Goal: Transaction & Acquisition: Download file/media

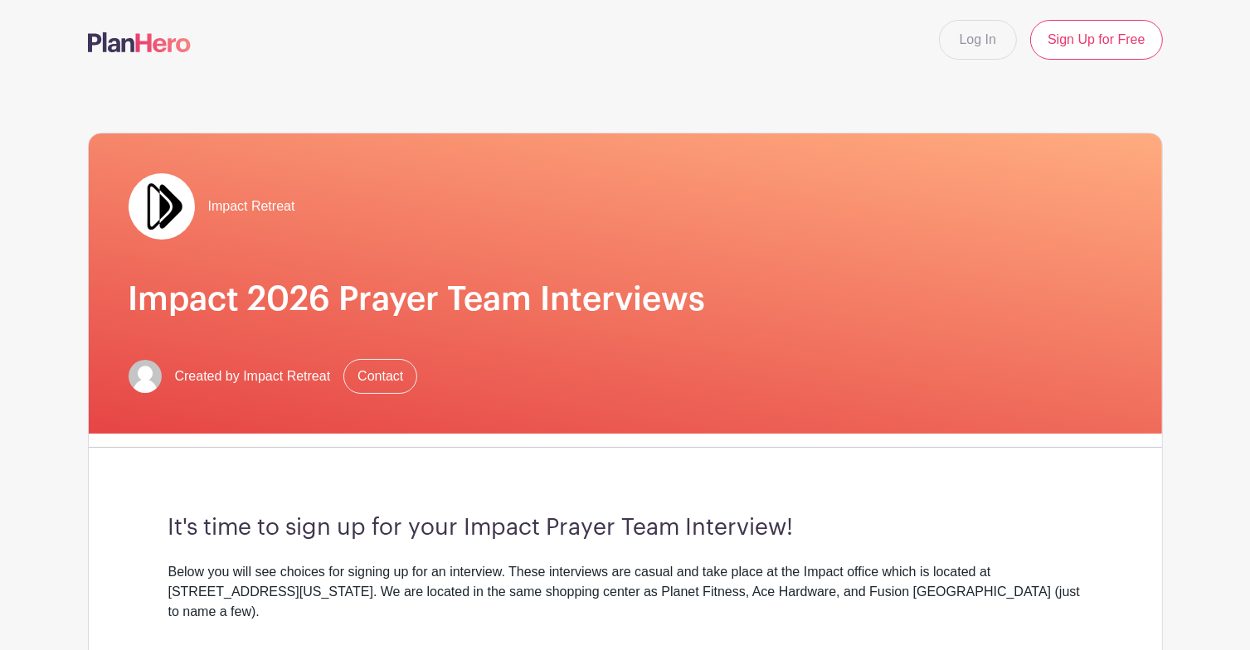
click at [156, 45] on img at bounding box center [139, 42] width 103 height 20
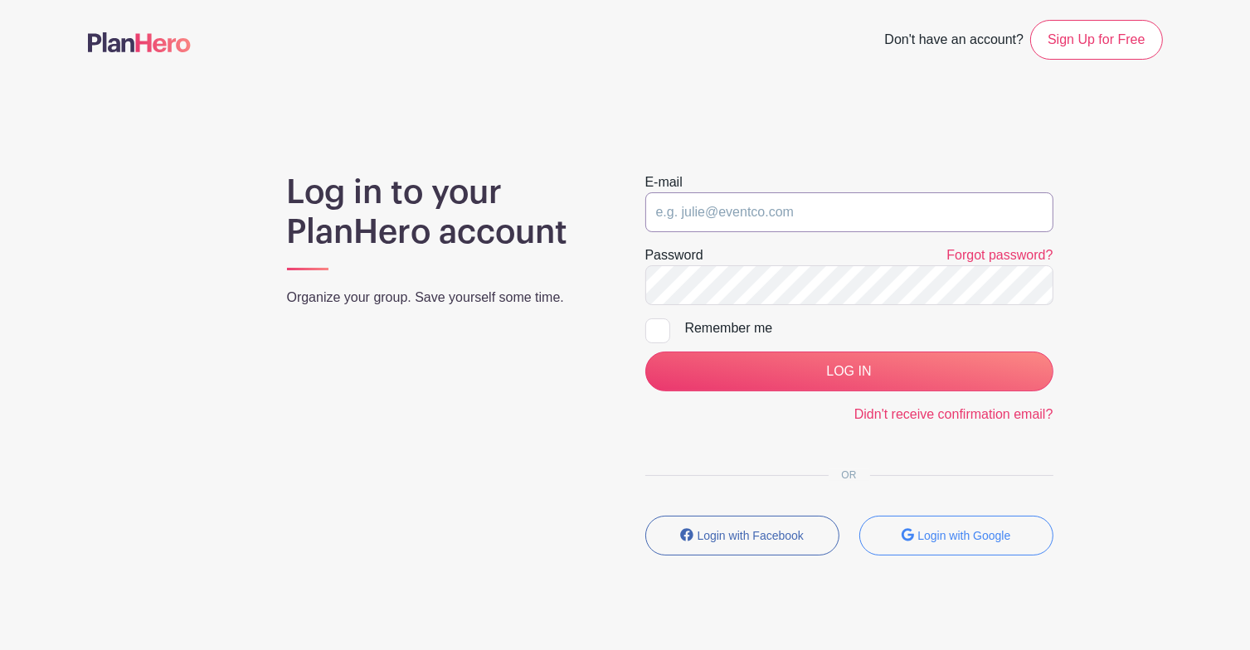
click at [707, 212] on input "email" at bounding box center [849, 212] width 408 height 40
type input "[EMAIL_ADDRESS][DOMAIN_NAME]"
click at [645, 352] on input "LOG IN" at bounding box center [849, 372] width 408 height 40
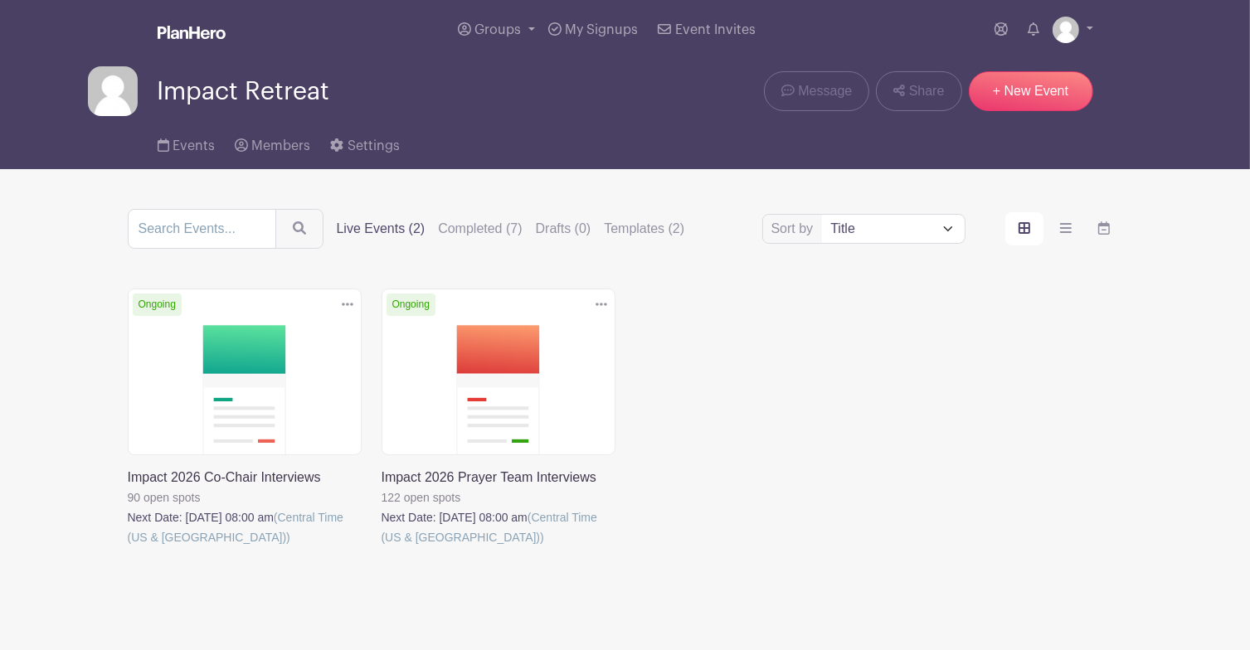
click at [128, 548] on link at bounding box center [128, 548] width 0 height 0
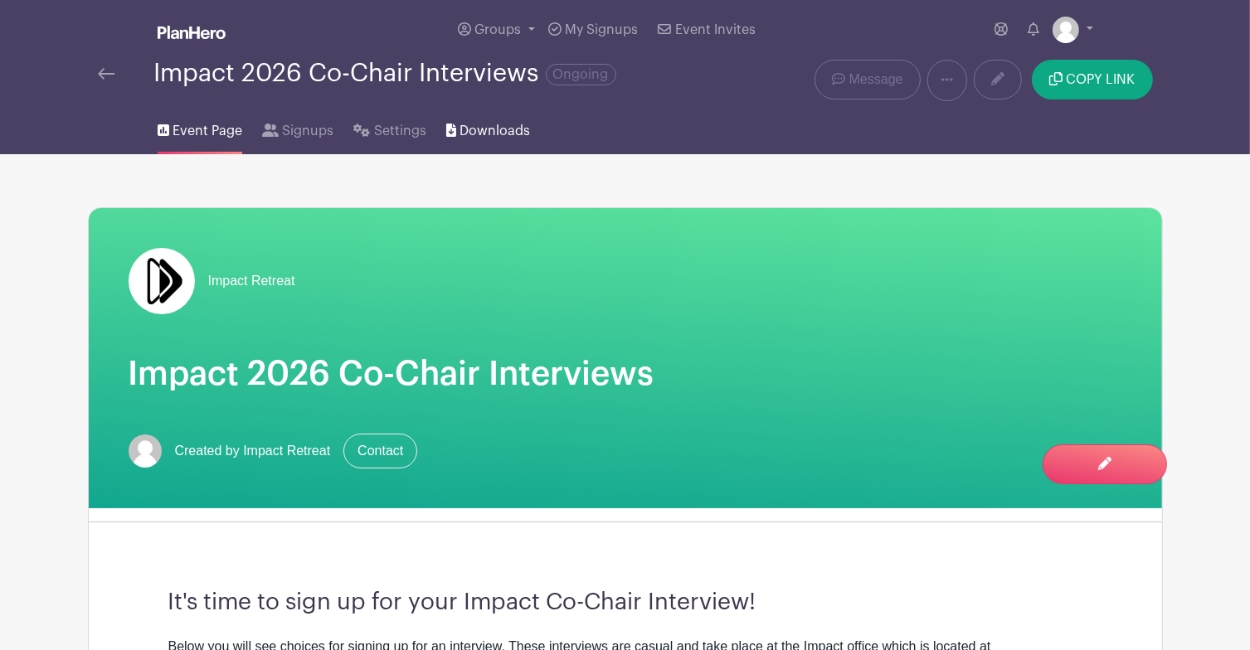
click at [483, 126] on span "Downloads" at bounding box center [495, 131] width 71 height 20
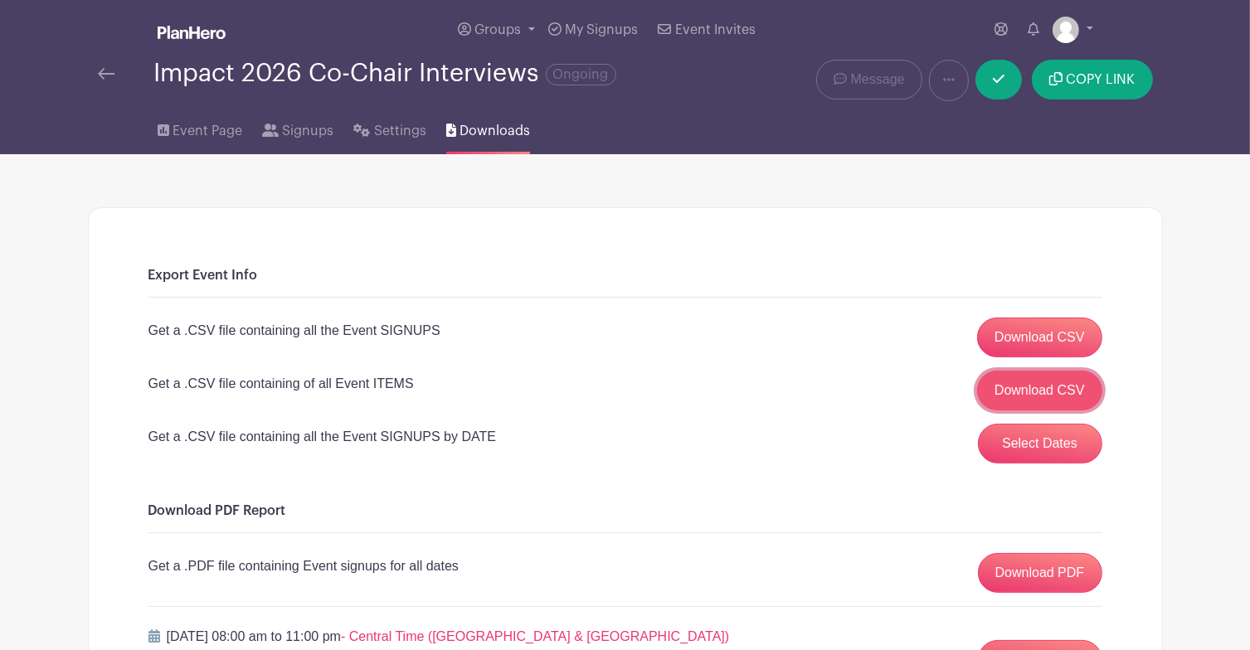
click at [1018, 387] on link "Download CSV" at bounding box center [1039, 391] width 125 height 40
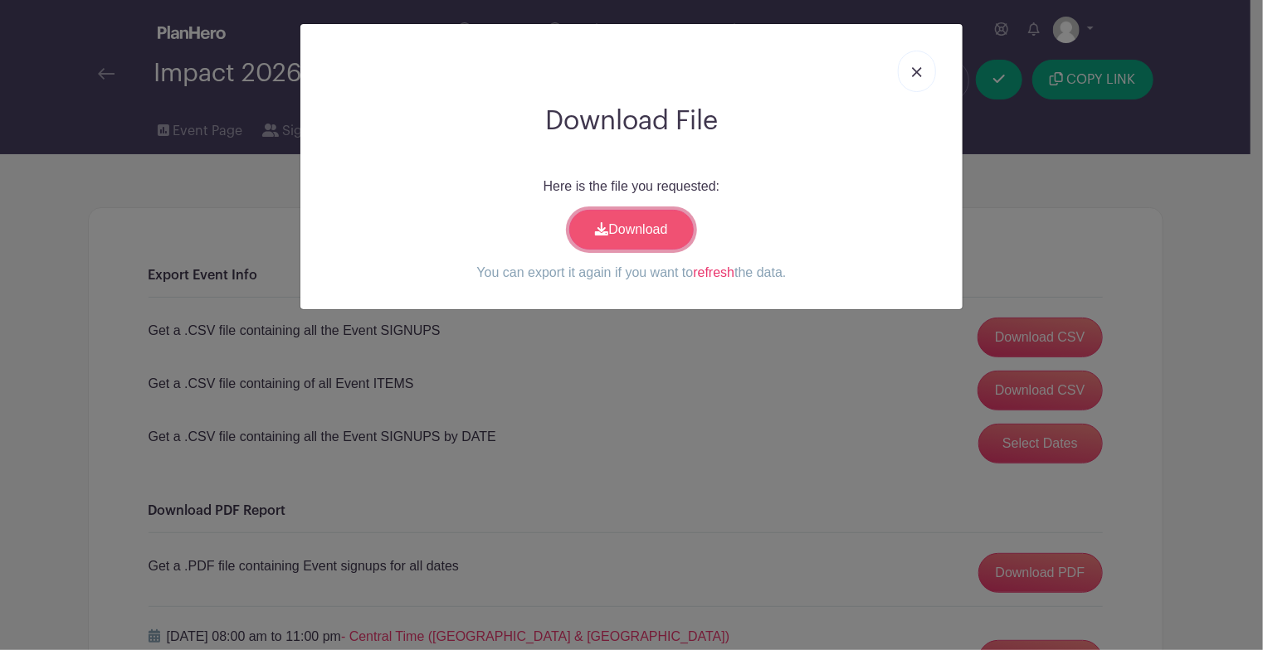
click at [626, 219] on link "Download" at bounding box center [631, 230] width 124 height 40
click at [915, 77] on link at bounding box center [917, 71] width 38 height 41
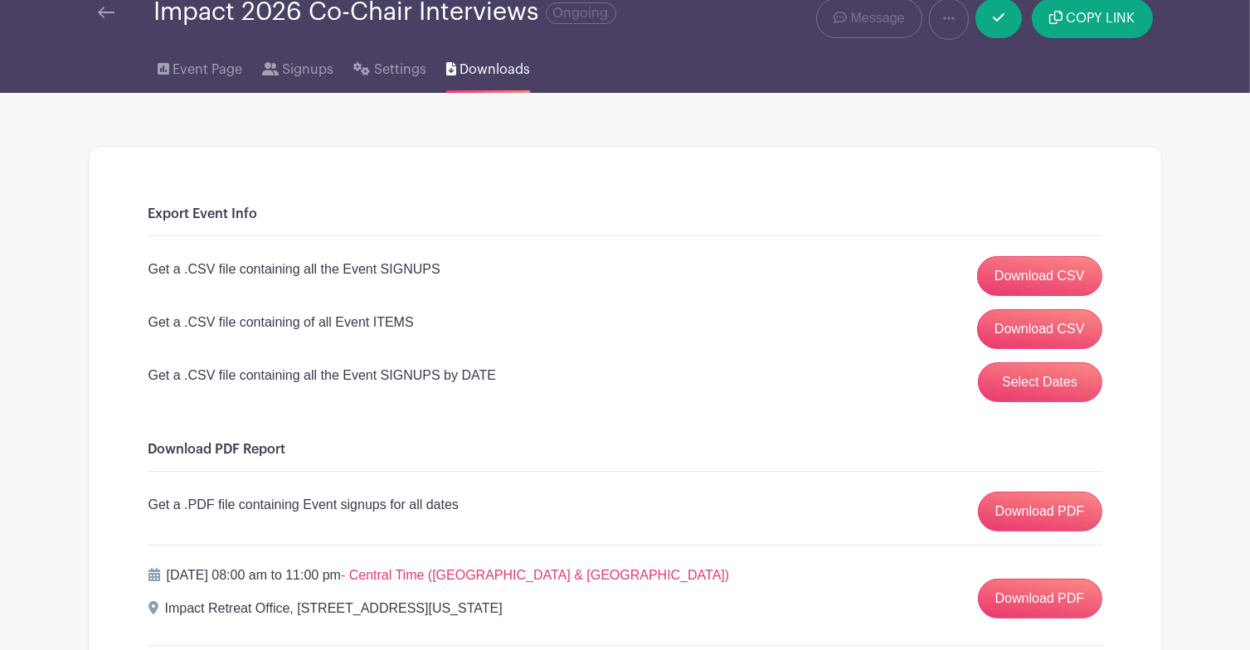
scroll to position [83, 0]
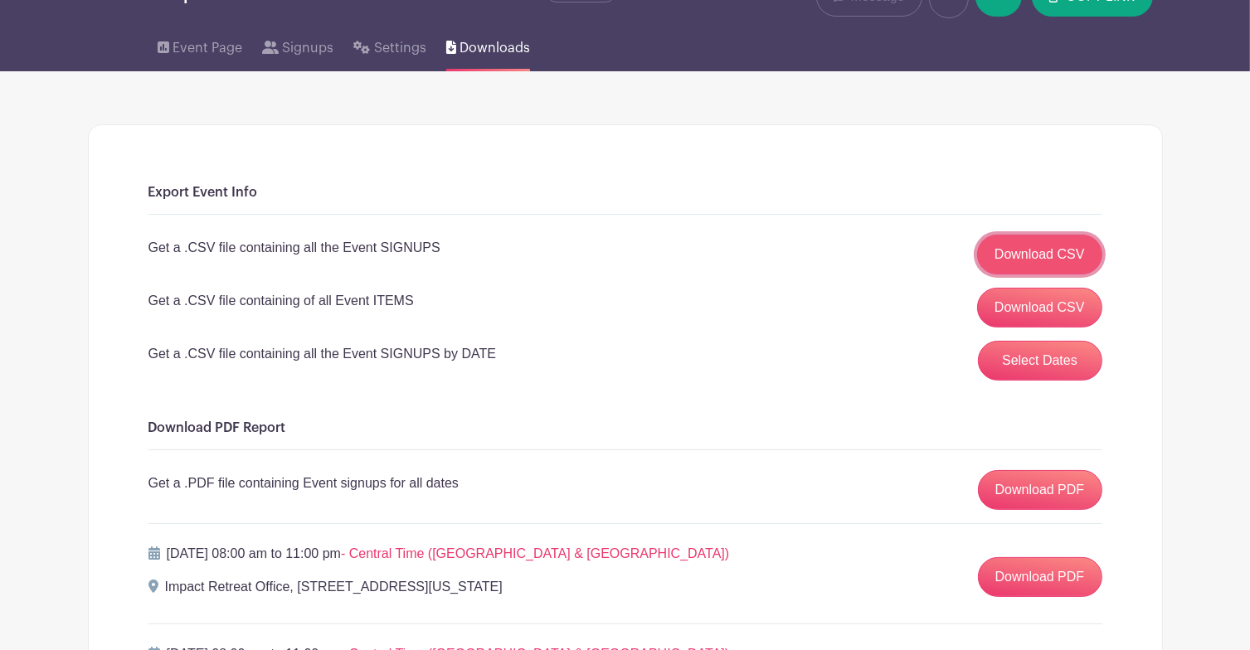
click at [1034, 268] on link "Download CSV" at bounding box center [1039, 255] width 125 height 40
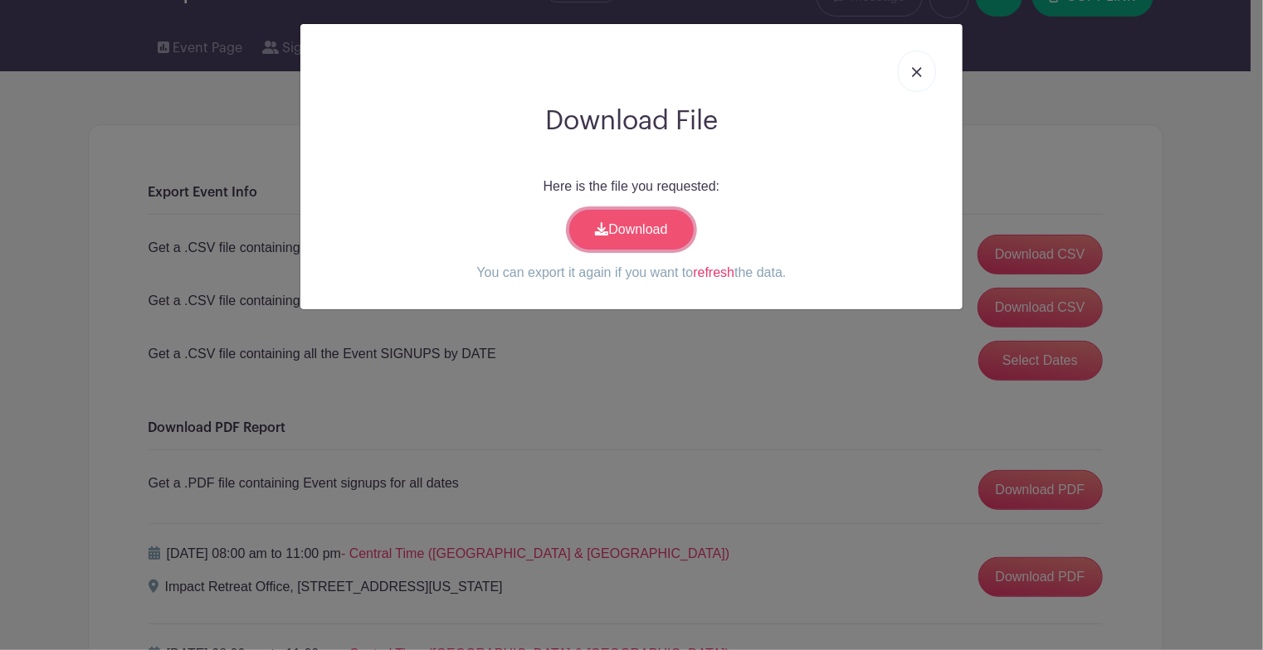
click at [640, 225] on link "Download" at bounding box center [631, 230] width 124 height 40
click at [913, 63] on link at bounding box center [917, 71] width 38 height 41
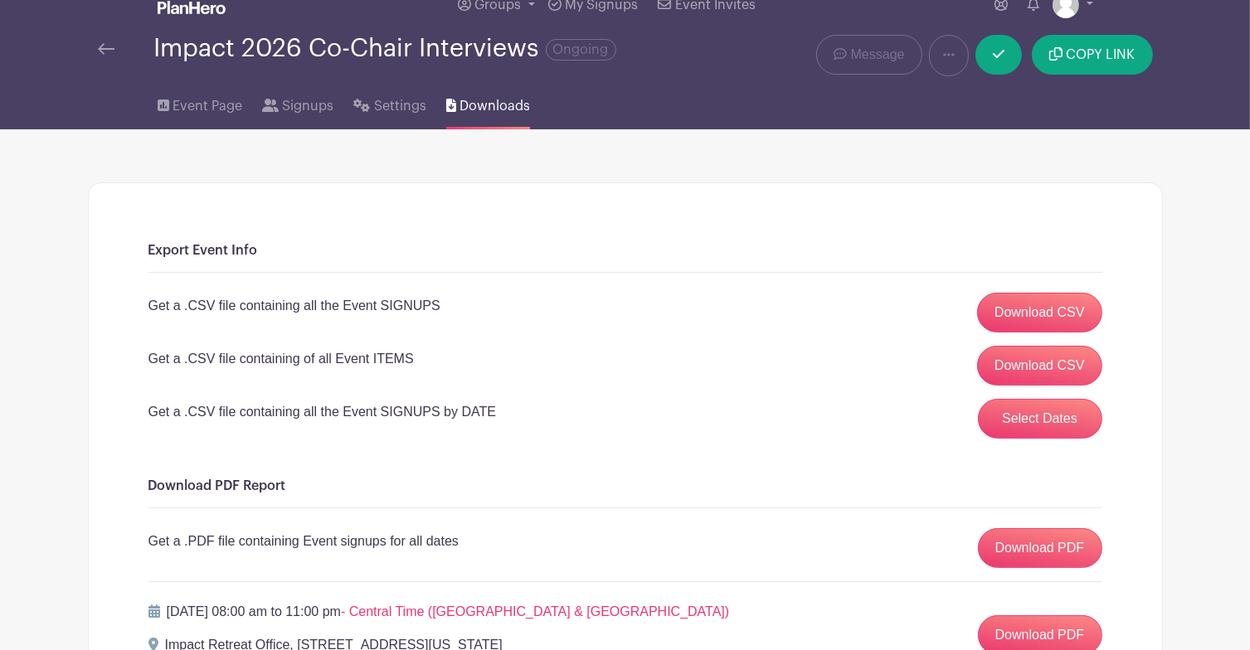
scroll to position [0, 0]
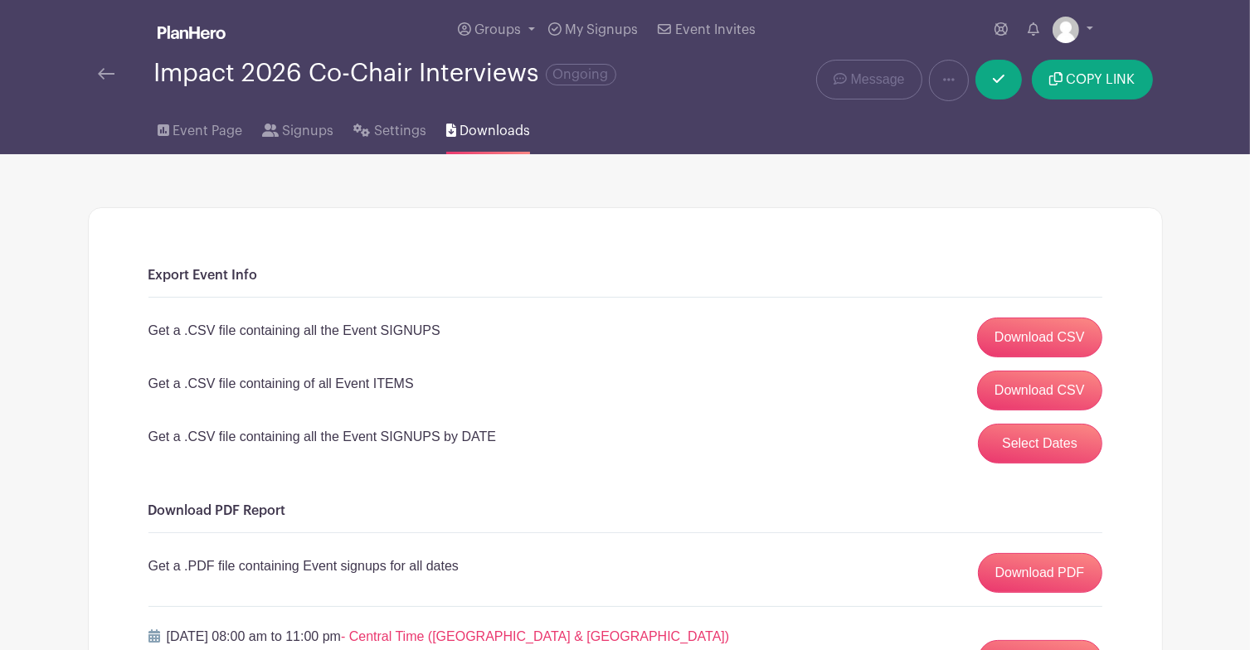
click at [91, 75] on div "Impact 2026 Co-Chair Interviews Ongoing" at bounding box center [401, 80] width 627 height 41
click at [108, 72] on img at bounding box center [106, 74] width 17 height 12
